Goal: Task Accomplishment & Management: Manage account settings

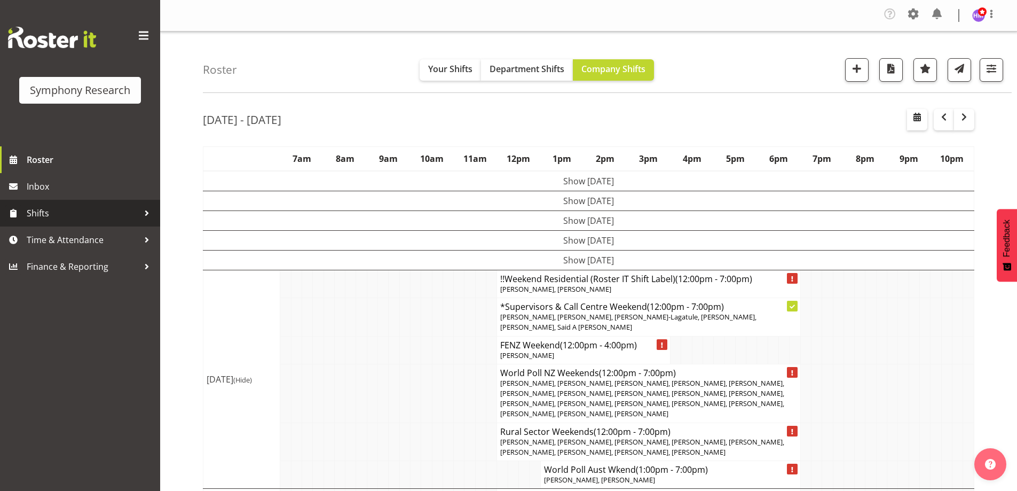
click at [56, 223] on link "Shifts" at bounding box center [80, 213] width 160 height 27
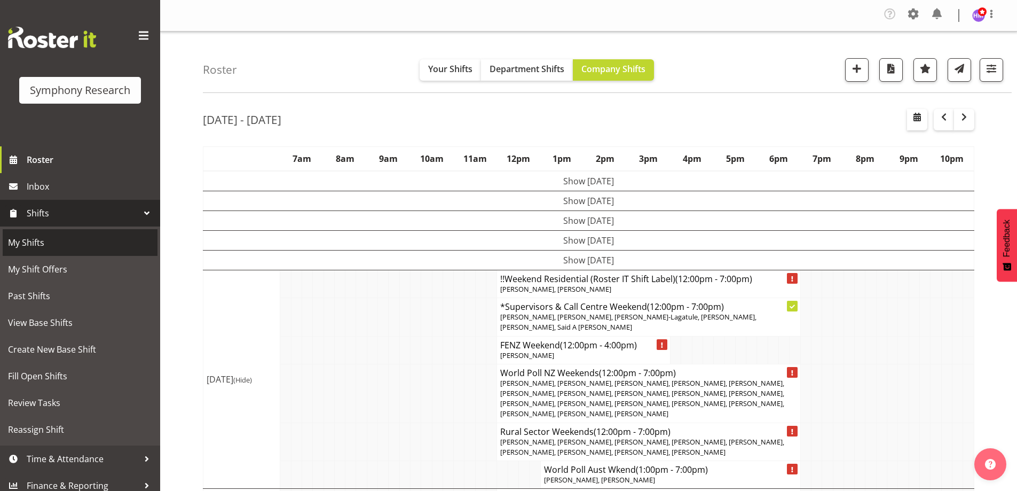
click at [44, 253] on link "My Shifts" at bounding box center [80, 242] width 155 height 27
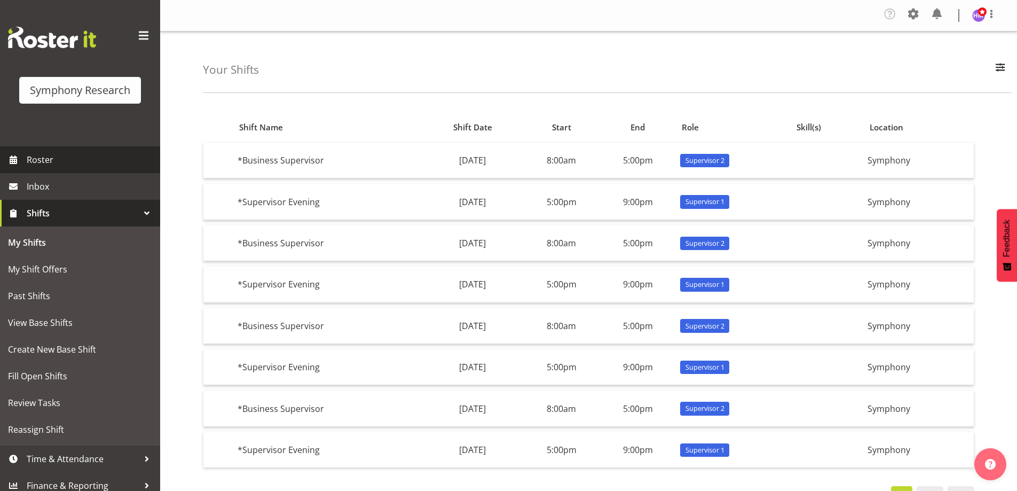
click at [54, 153] on span "Roster" at bounding box center [91, 160] width 128 height 16
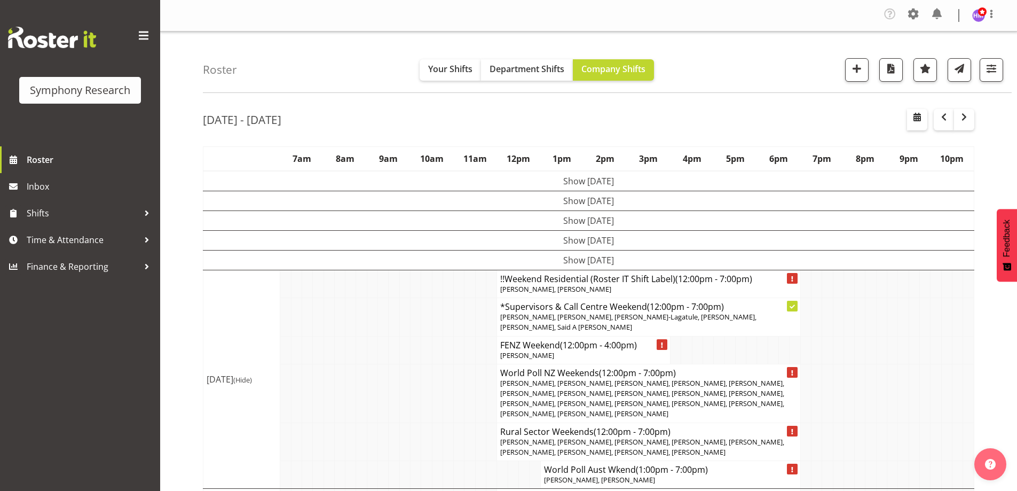
click at [967, 123] on span "button" at bounding box center [964, 117] width 13 height 13
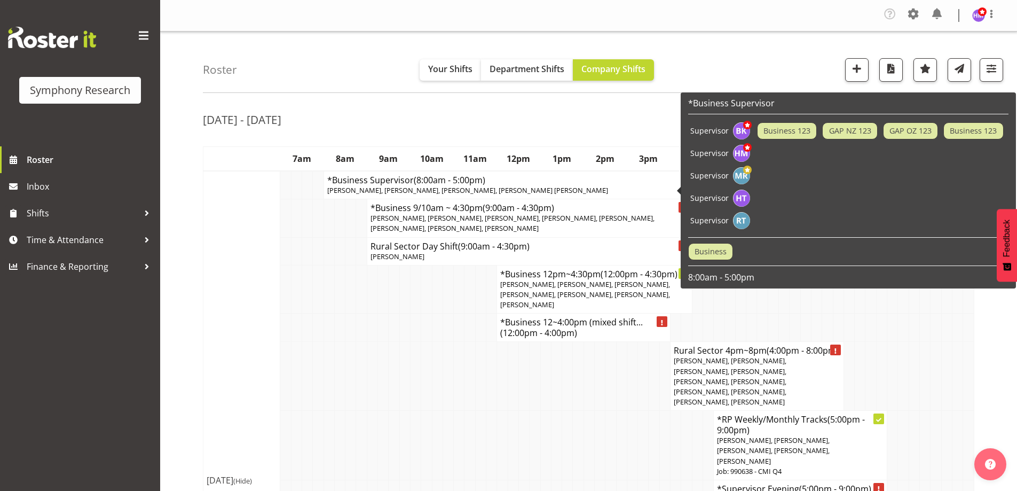
click at [396, 131] on div "Sep 8th - 14th, 2025" at bounding box center [589, 121] width 772 height 25
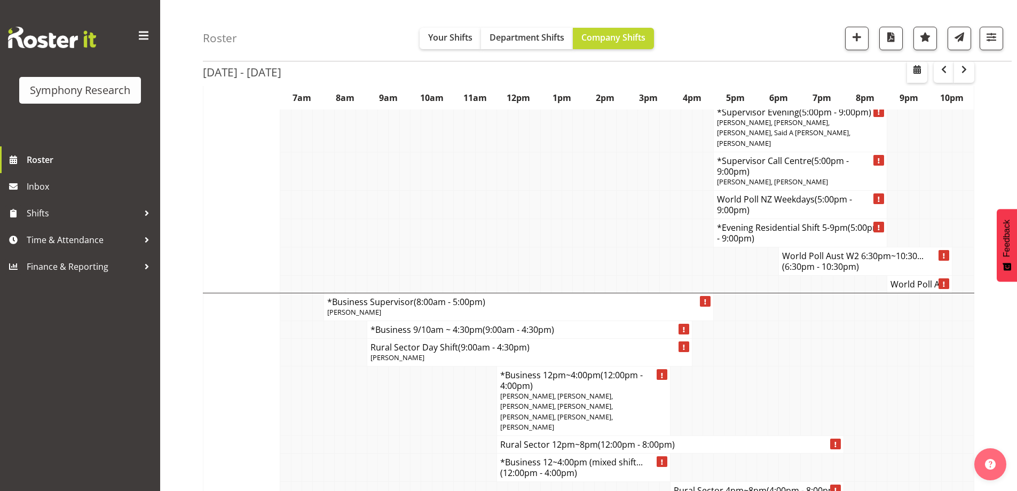
scroll to position [2259, 0]
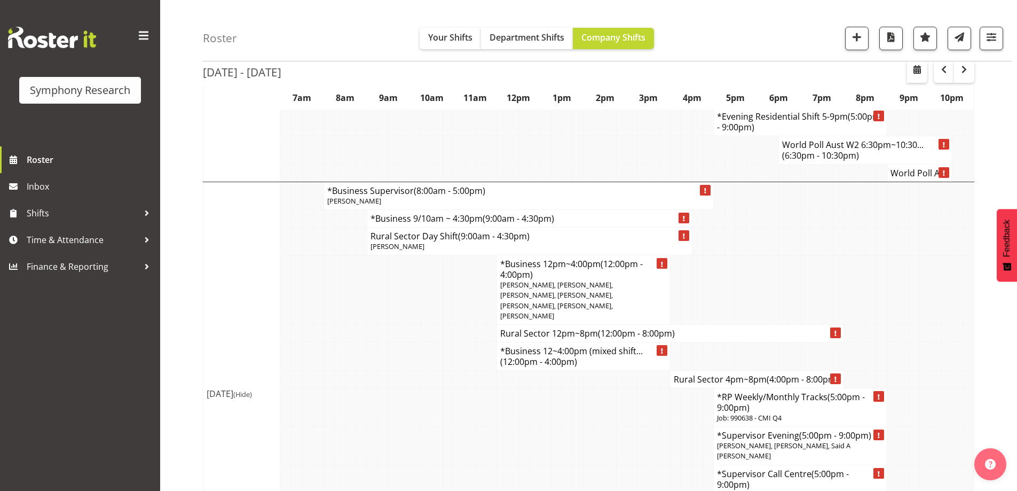
scroll to position [2443, 0]
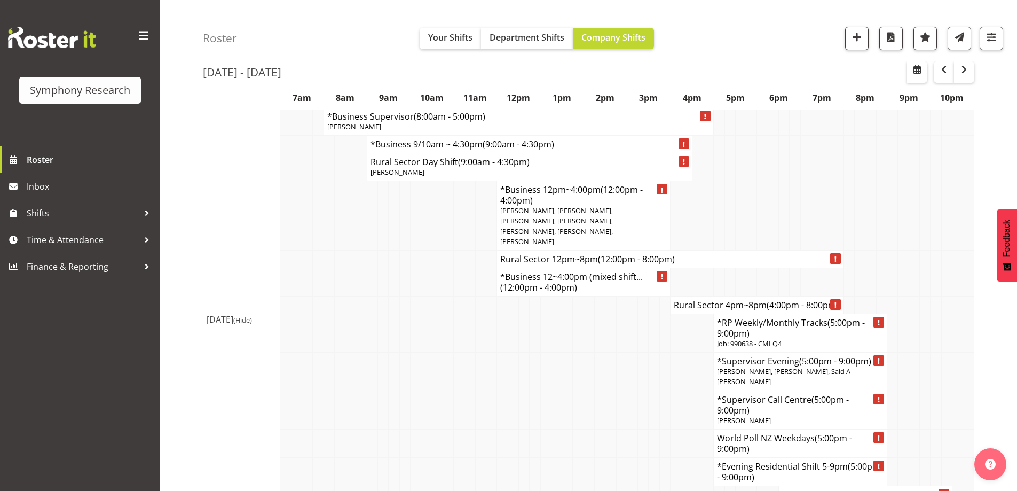
drag, startPoint x: 295, startPoint y: 283, endPoint x: 289, endPoint y: 194, distance: 88.9
click at [289, 429] on td at bounding box center [285, 443] width 11 height 28
click at [43, 166] on span "Roster" at bounding box center [91, 160] width 128 height 16
